Goal: Information Seeking & Learning: Learn about a topic

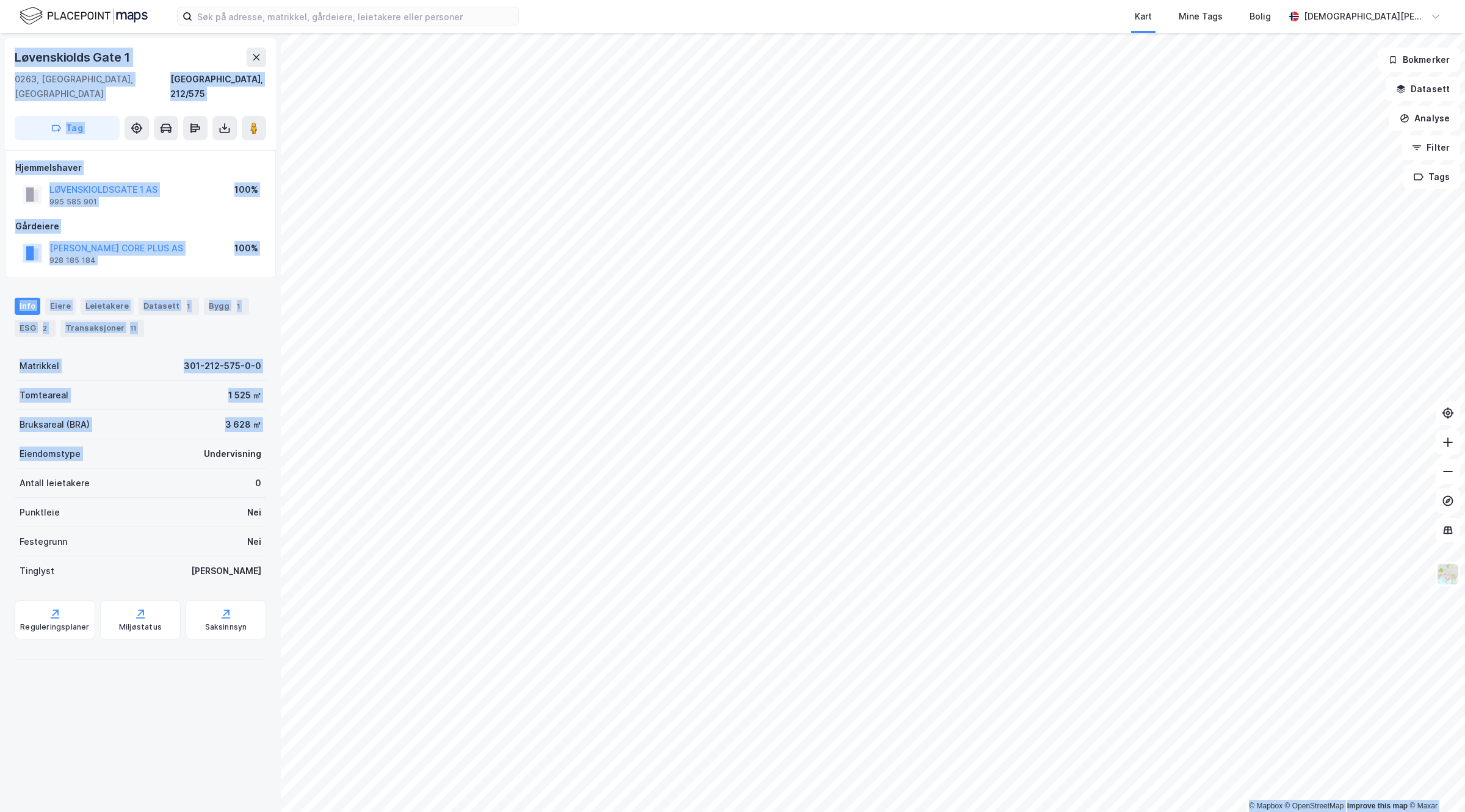
click at [292, 441] on div "© Mapbox © OpenStreetMap Improve this map © [GEOGRAPHIC_DATA][STREET_ADDRESS] T…" at bounding box center [732, 422] width 1465 height 779
click at [169, 439] on div "Eiendomstype Undervisning" at bounding box center [140, 453] width 252 height 30
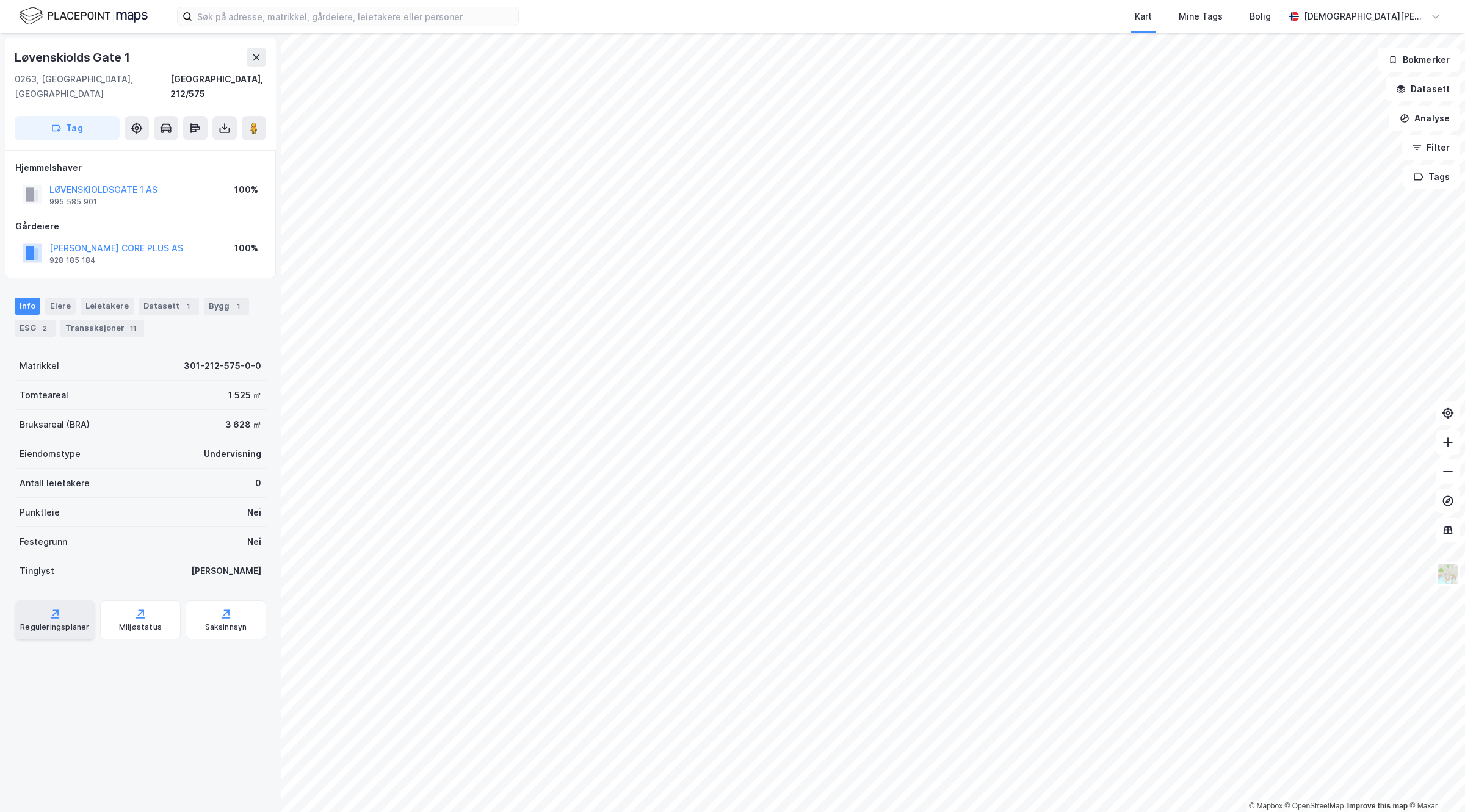
click at [72, 622] on div "Reguleringsplaner" at bounding box center [55, 627] width 69 height 10
click at [223, 618] on div "Saksinnsyn" at bounding box center [226, 619] width 81 height 39
click at [1430, 90] on button "Datasett" at bounding box center [1423, 89] width 74 height 24
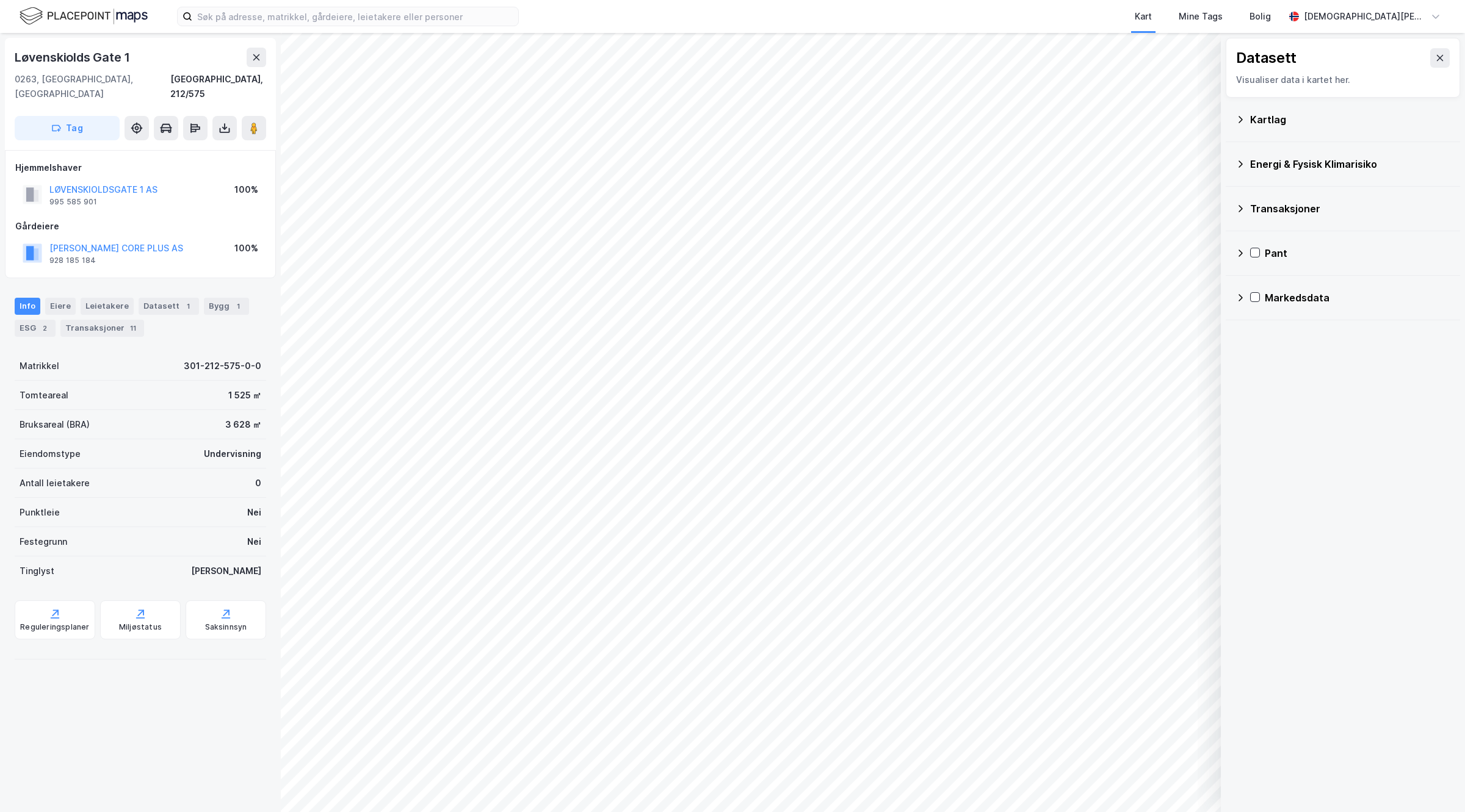
drag, startPoint x: 1292, startPoint y: 290, endPoint x: 1289, endPoint y: 278, distance: 12.4
click at [1289, 288] on div "Markedsdata" at bounding box center [1343, 298] width 215 height 30
drag, startPoint x: 1285, startPoint y: 287, endPoint x: 1285, endPoint y: 256, distance: 31.0
click at [1286, 287] on div "Markedsdata" at bounding box center [1343, 298] width 215 height 30
click at [1285, 125] on div "Kartlag" at bounding box center [1350, 119] width 200 height 14
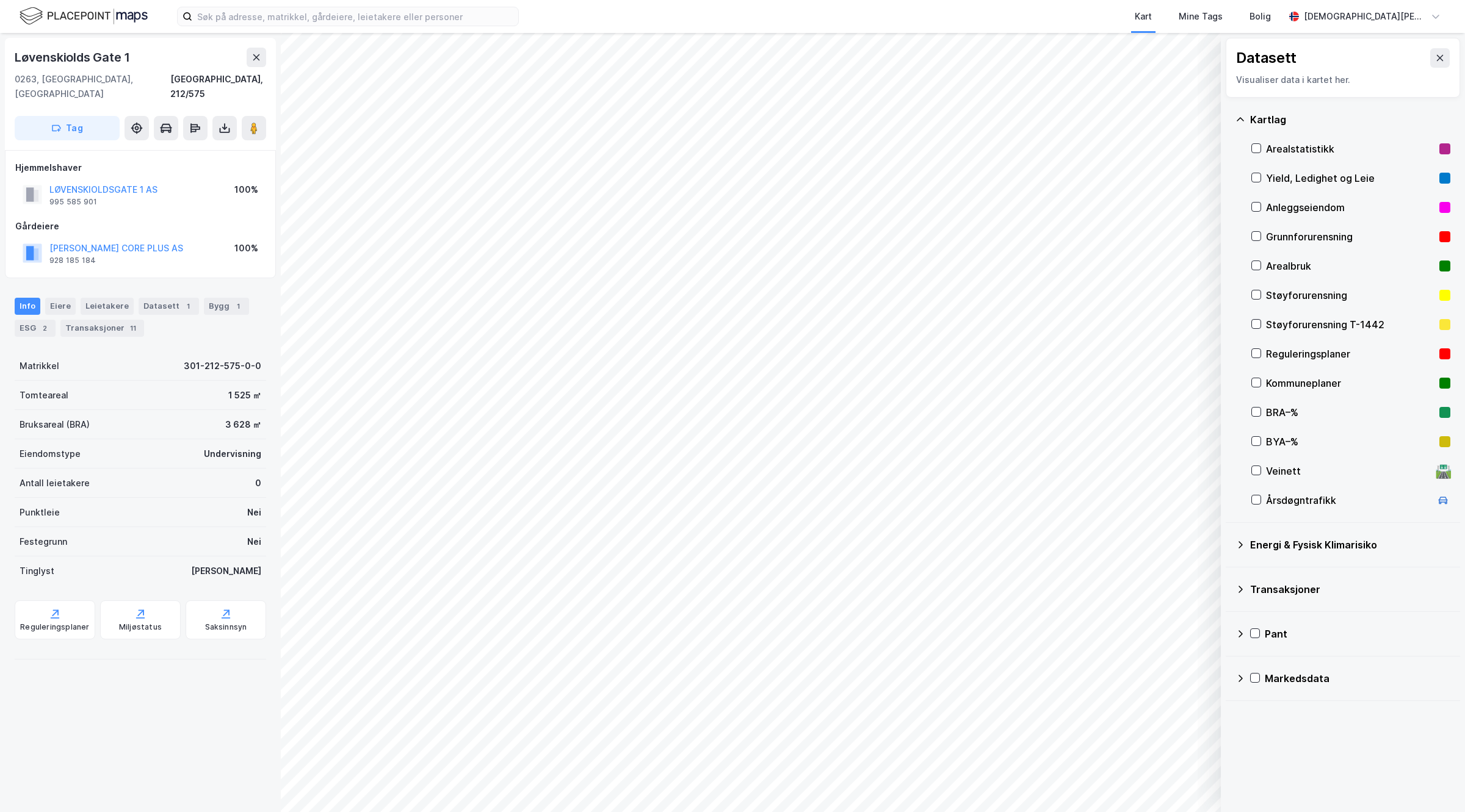
click at [1258, 346] on div "Reguleringsplaner" at bounding box center [1351, 354] width 199 height 30
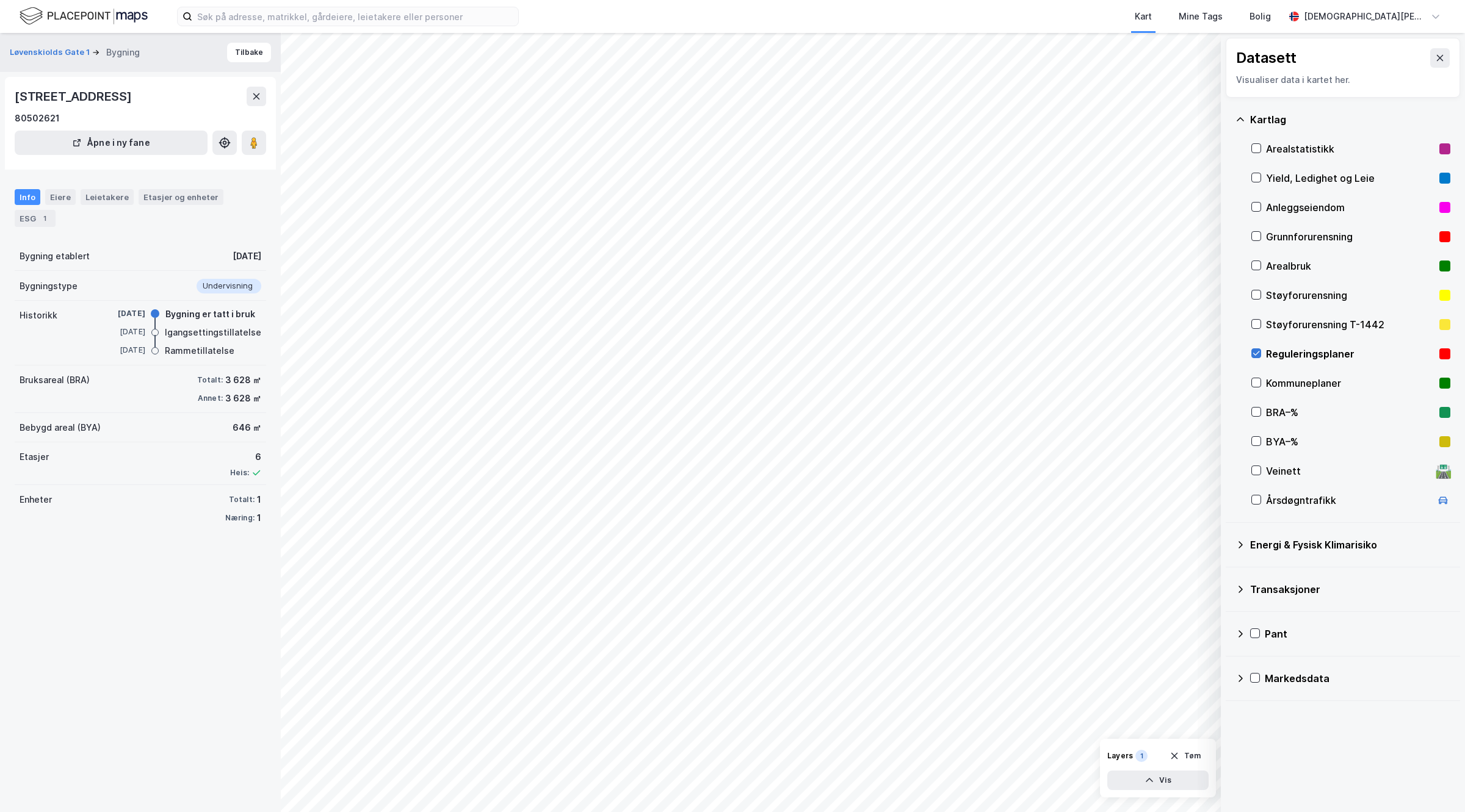
click at [1255, 354] on icon at bounding box center [1256, 352] width 8 height 8
click at [1255, 378] on icon at bounding box center [1256, 382] width 8 height 8
click at [1297, 352] on div "Reguleringsplaner" at bounding box center [1350, 353] width 169 height 14
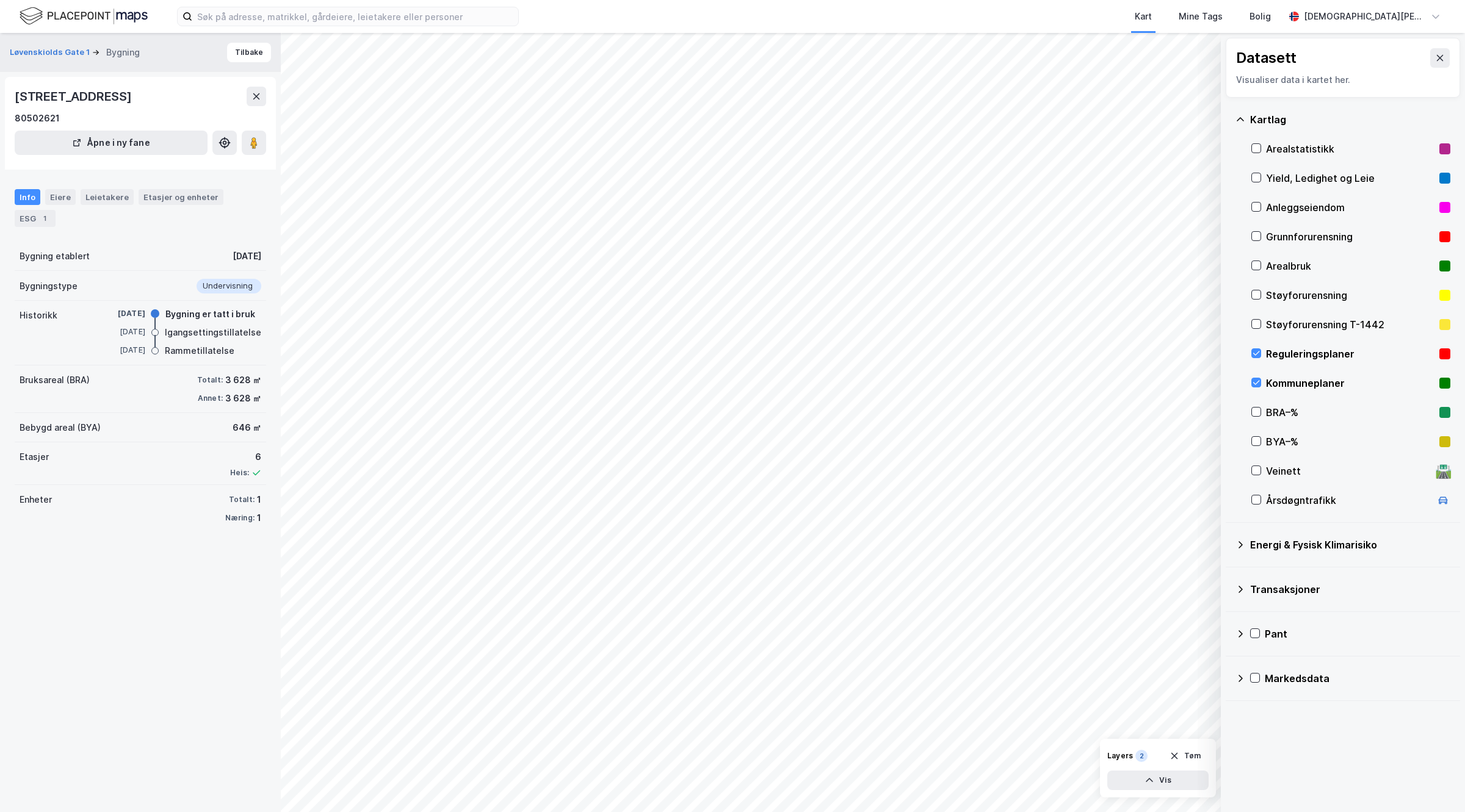
click at [1277, 383] on div "Kommuneplaner" at bounding box center [1350, 383] width 169 height 14
click at [1304, 346] on div "Reguleringsplaner" at bounding box center [1350, 353] width 169 height 14
